Goal: Task Accomplishment & Management: Use online tool/utility

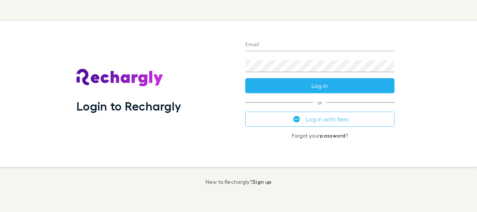
type input "**********"
click at [285, 89] on button "Log in" at bounding box center [319, 85] width 149 height 15
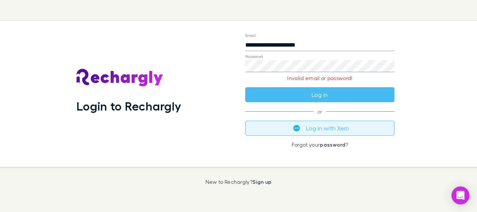
click at [301, 125] on button "Log in with Xero" at bounding box center [319, 127] width 149 height 15
